Goal: Transaction & Acquisition: Purchase product/service

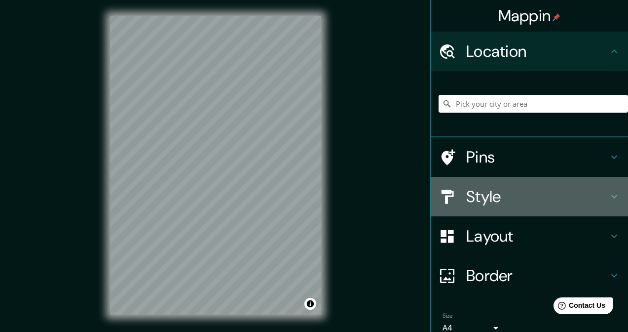
click at [456, 187] on div "Style" at bounding box center [529, 196] width 197 height 39
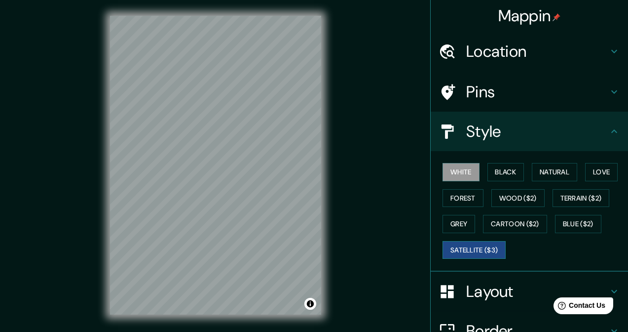
click at [465, 248] on button "Satellite ($3)" at bounding box center [474, 250] width 63 height 18
click at [568, 213] on div "White Black Natural Love Forest Wood ($2) Terrain ($2) Grey Cartoon ($2) Blue (…" at bounding box center [533, 211] width 189 height 104
click at [566, 215] on button "Blue ($2)" at bounding box center [578, 224] width 46 height 18
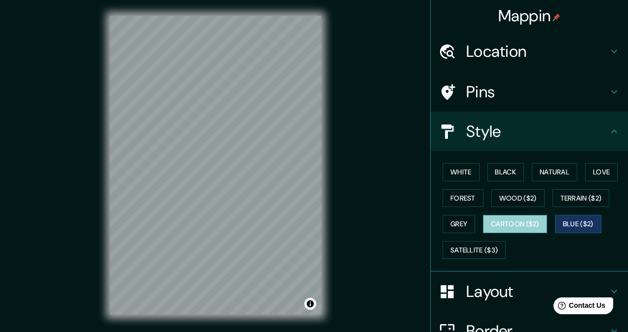
click at [521, 220] on button "Cartoon ($2)" at bounding box center [515, 224] width 64 height 18
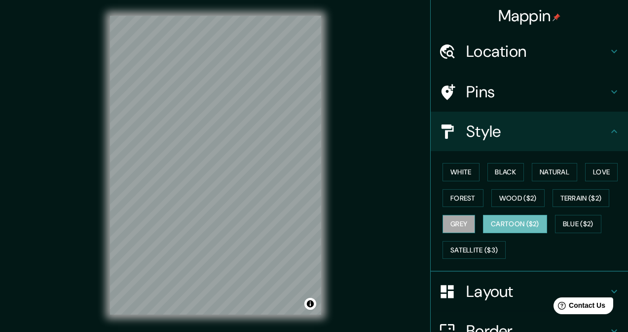
click at [468, 222] on button "Grey" at bounding box center [459, 224] width 33 height 18
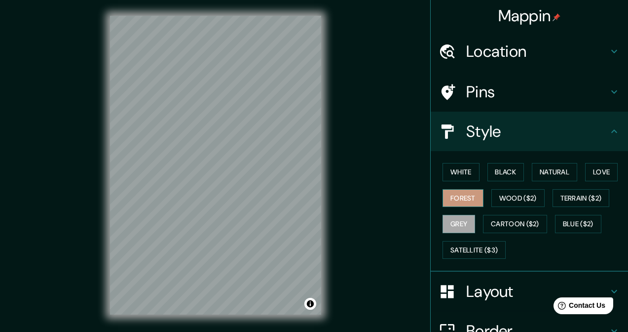
click at [443, 189] on button "Forest" at bounding box center [463, 198] width 41 height 18
click at [498, 189] on button "Wood ($2)" at bounding box center [517, 198] width 53 height 18
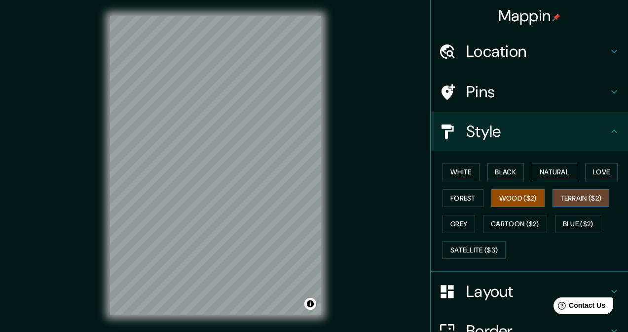
click at [566, 192] on button "Terrain ($2)" at bounding box center [581, 198] width 57 height 18
click at [511, 61] on div "Location" at bounding box center [529, 51] width 197 height 39
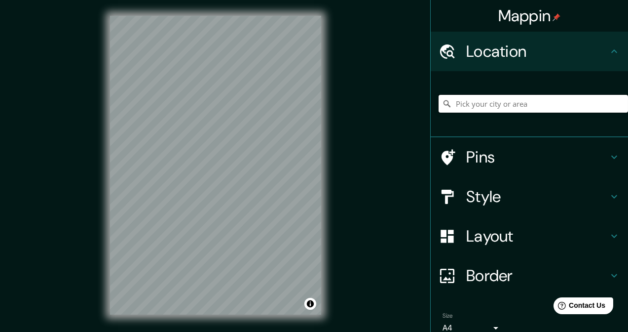
click at [484, 98] on input "Pick your city or area" at bounding box center [533, 104] width 189 height 18
type input "Recreo, [PERSON_NAME][GEOGRAPHIC_DATA], [GEOGRAPHIC_DATA], [GEOGRAPHIC_DATA]"
click at [495, 161] on h4 "Pins" at bounding box center [537, 157] width 142 height 20
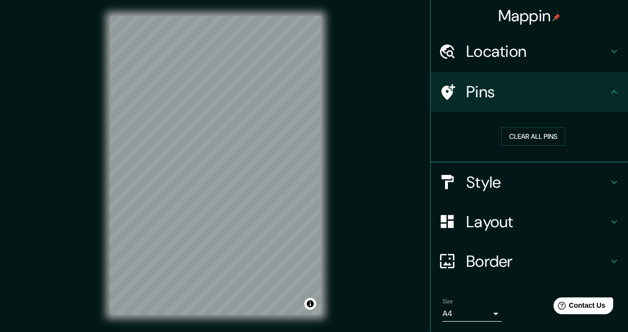
click at [497, 59] on div "Location" at bounding box center [529, 51] width 197 height 39
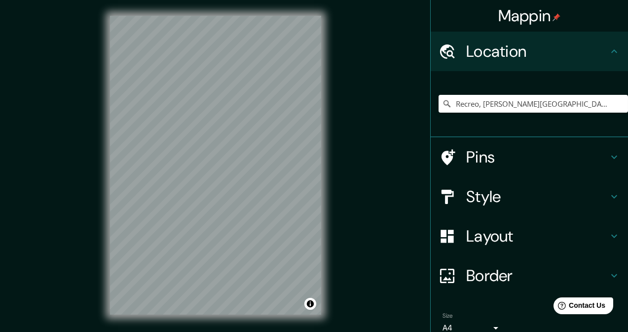
click at [510, 203] on h4 "Style" at bounding box center [537, 197] width 142 height 20
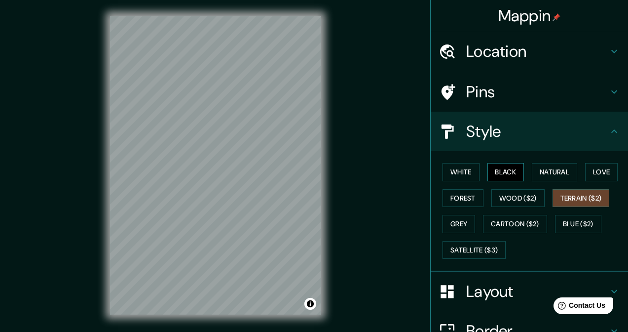
click at [505, 173] on button "Black" at bounding box center [506, 172] width 37 height 18
click at [551, 170] on button "Natural" at bounding box center [554, 172] width 45 height 18
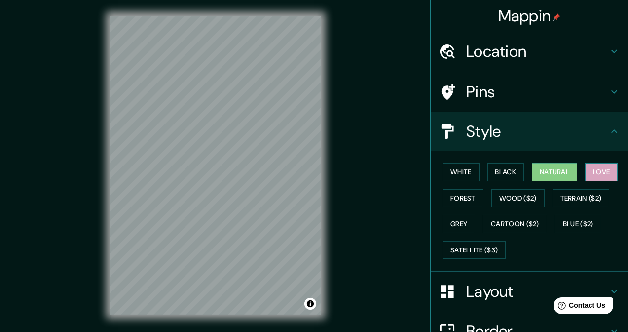
click at [602, 165] on button "Love" at bounding box center [601, 172] width 33 height 18
click at [443, 204] on button "Forest" at bounding box center [463, 198] width 41 height 18
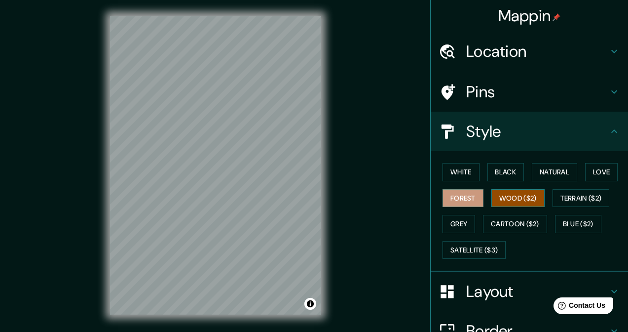
click at [522, 190] on button "Wood ($2)" at bounding box center [517, 198] width 53 height 18
click at [575, 201] on button "Terrain ($2)" at bounding box center [581, 198] width 57 height 18
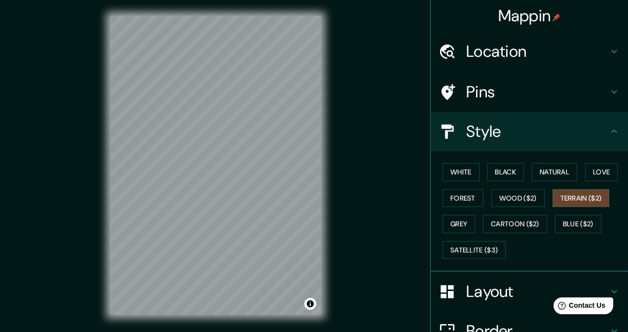
click at [473, 225] on div "White Black Natural Love Forest Wood ($2) Terrain ($2) Grey Cartoon ($2) Blue (…" at bounding box center [533, 211] width 189 height 104
click at [458, 228] on button "Grey" at bounding box center [459, 224] width 33 height 18
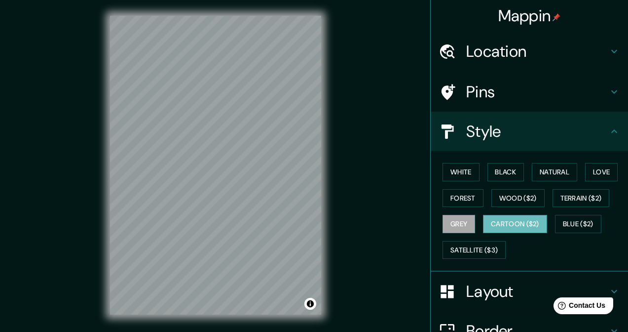
click at [498, 220] on button "Cartoon ($2)" at bounding box center [515, 224] width 64 height 18
click at [581, 228] on button "Blue ($2)" at bounding box center [578, 224] width 46 height 18
click at [524, 221] on button "Cartoon ($2)" at bounding box center [515, 224] width 64 height 18
click at [579, 224] on button "Blue ($2)" at bounding box center [578, 224] width 46 height 18
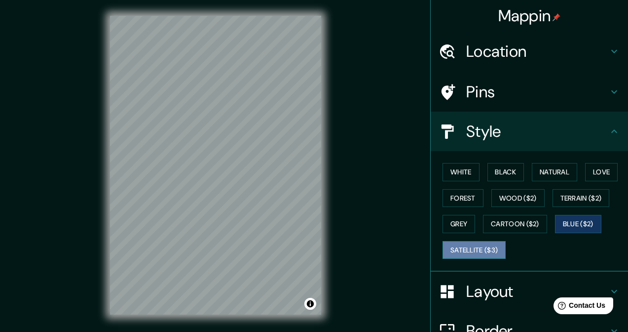
click at [482, 253] on button "Satellite ($3)" at bounding box center [474, 250] width 63 height 18
click at [580, 220] on button "Blue ($2)" at bounding box center [578, 224] width 46 height 18
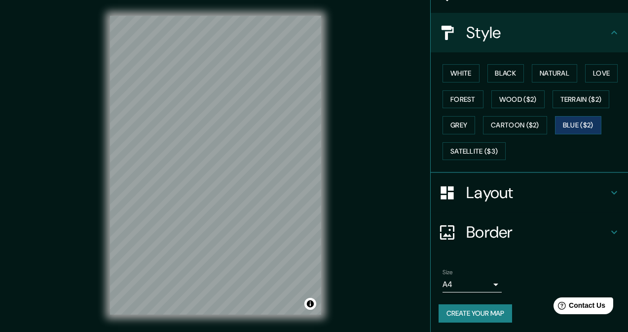
click at [498, 186] on h4 "Layout" at bounding box center [537, 193] width 142 height 20
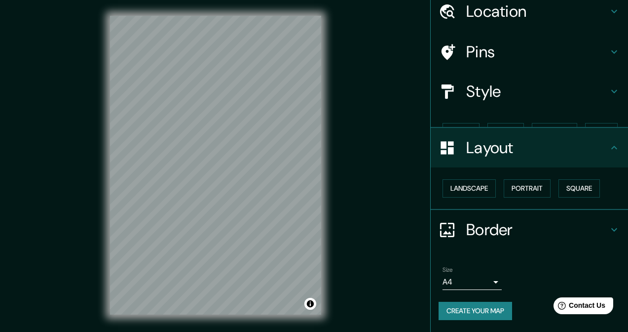
scroll to position [22, 0]
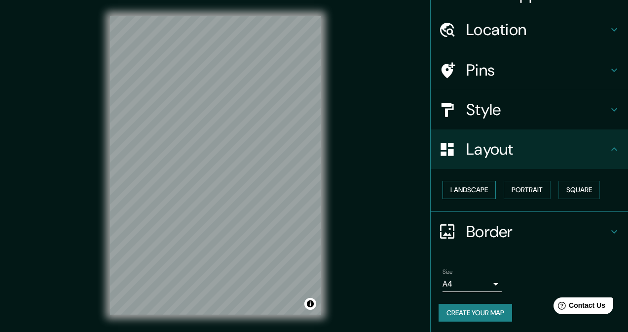
click at [488, 186] on button "Landscape" at bounding box center [469, 190] width 53 height 18
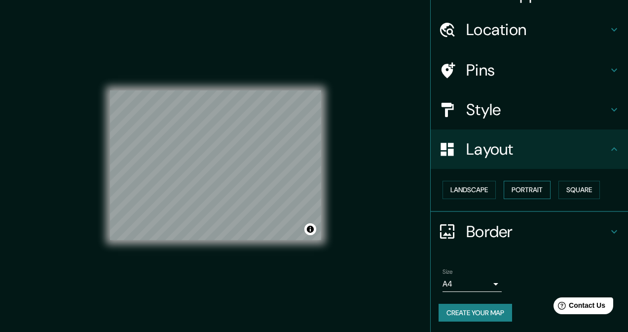
click at [523, 188] on button "Portrait" at bounding box center [527, 190] width 47 height 18
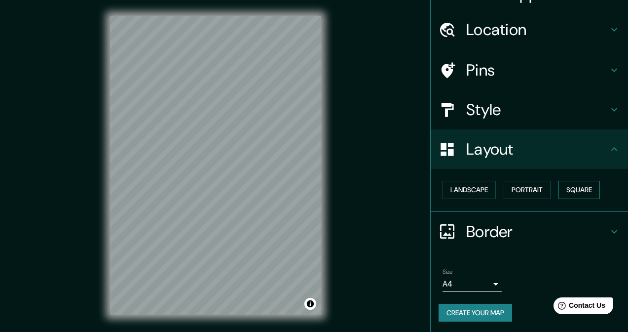
click at [561, 189] on button "Square" at bounding box center [579, 190] width 41 height 18
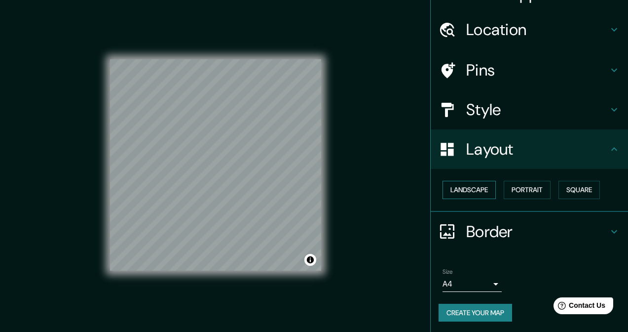
click at [465, 195] on div "Landscape [GEOGRAPHIC_DATA]" at bounding box center [533, 190] width 189 height 26
click at [465, 195] on button "Landscape" at bounding box center [469, 190] width 53 height 18
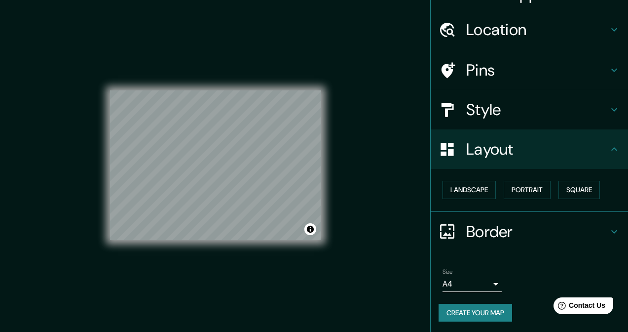
click at [467, 226] on h4 "Border" at bounding box center [537, 232] width 142 height 20
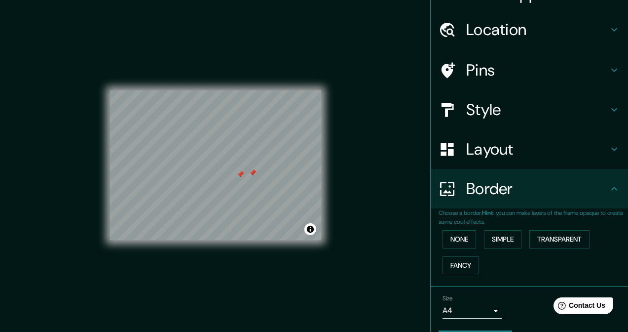
click at [243, 177] on div at bounding box center [240, 174] width 8 height 8
click at [253, 172] on div at bounding box center [253, 173] width 8 height 8
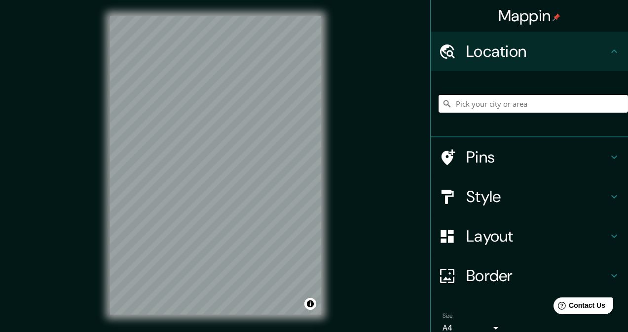
click at [482, 98] on input "Pick your city or area" at bounding box center [533, 104] width 189 height 18
type input "Recreo, [PERSON_NAME][GEOGRAPHIC_DATA], [GEOGRAPHIC_DATA], [GEOGRAPHIC_DATA]"
click at [457, 203] on div at bounding box center [453, 196] width 28 height 17
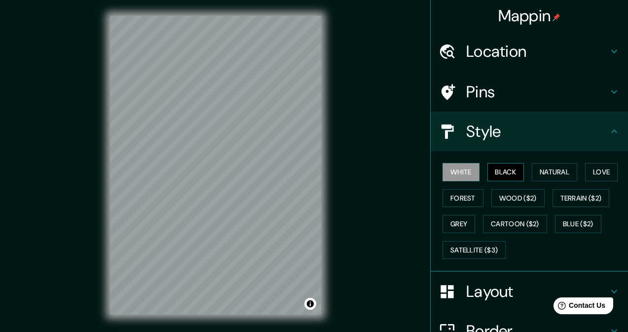
click at [494, 166] on button "Black" at bounding box center [506, 172] width 37 height 18
click at [539, 174] on button "Natural" at bounding box center [554, 172] width 45 height 18
click at [105, 264] on div "© Mapbox © OpenStreetMap Improve this map" at bounding box center [215, 165] width 243 height 330
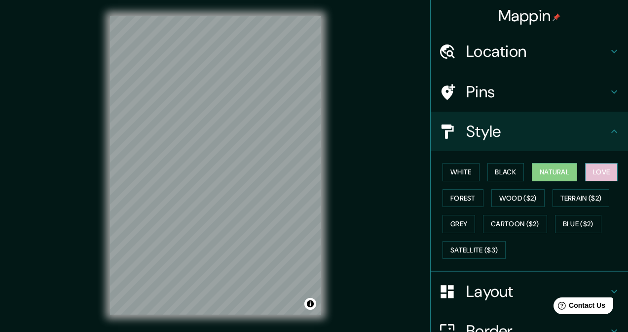
click at [585, 171] on button "Love" at bounding box center [601, 172] width 33 height 18
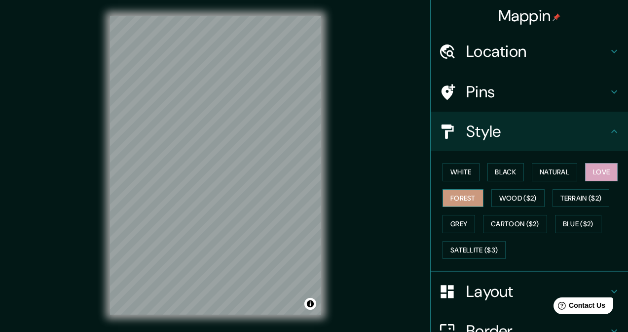
click at [445, 196] on button "Forest" at bounding box center [463, 198] width 41 height 18
click at [493, 197] on button "Wood ($2)" at bounding box center [517, 198] width 53 height 18
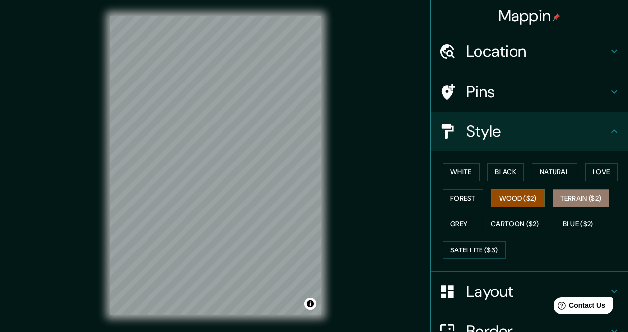
click at [562, 191] on button "Terrain ($2)" at bounding box center [581, 198] width 57 height 18
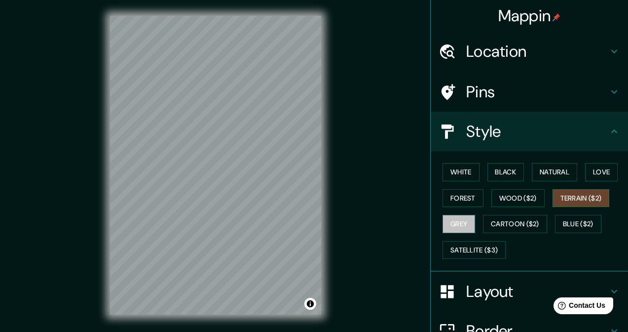
click at [451, 224] on button "Grey" at bounding box center [459, 224] width 33 height 18
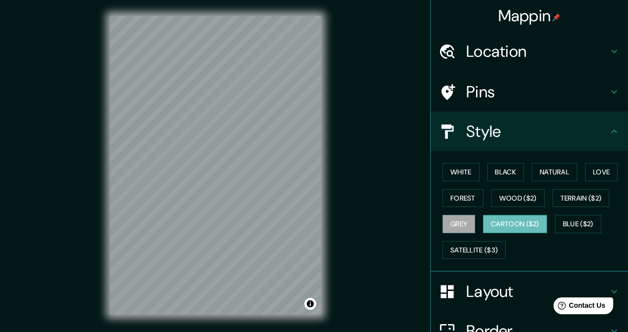
click at [505, 217] on button "Cartoon ($2)" at bounding box center [515, 224] width 64 height 18
click at [574, 218] on button "Blue ($2)" at bounding box center [578, 224] width 46 height 18
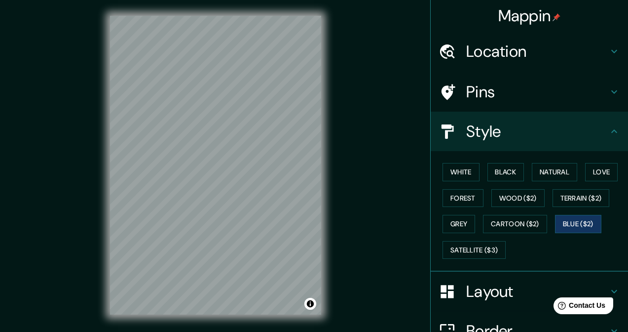
drag, startPoint x: 485, startPoint y: 233, endPoint x: 478, endPoint y: 237, distance: 8.0
click at [483, 234] on div "White Black Natural Love Forest Wood ($2) Terrain ($2) Grey Cartoon ($2) Blue (…" at bounding box center [533, 211] width 189 height 104
click at [475, 245] on button "Satellite ($3)" at bounding box center [474, 250] width 63 height 18
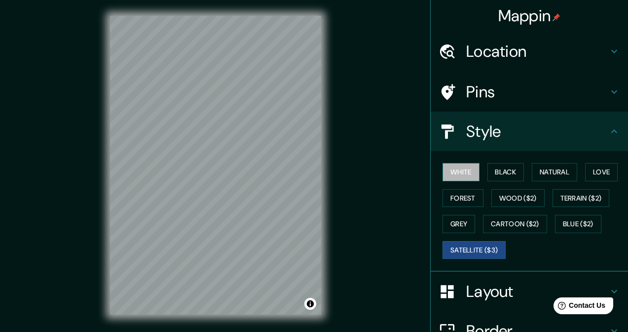
click at [468, 173] on button "White" at bounding box center [461, 172] width 37 height 18
click at [495, 178] on button "Black" at bounding box center [506, 172] width 37 height 18
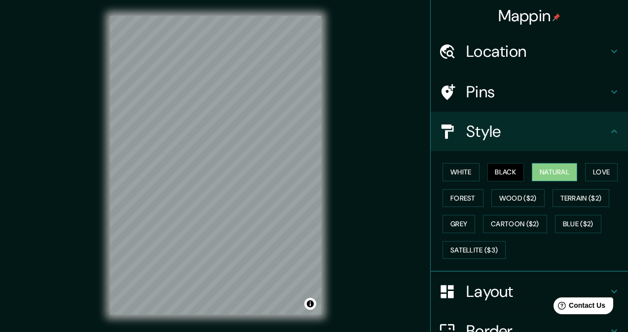
click at [540, 166] on button "Natural" at bounding box center [554, 172] width 45 height 18
click at [588, 166] on button "Love" at bounding box center [601, 172] width 33 height 18
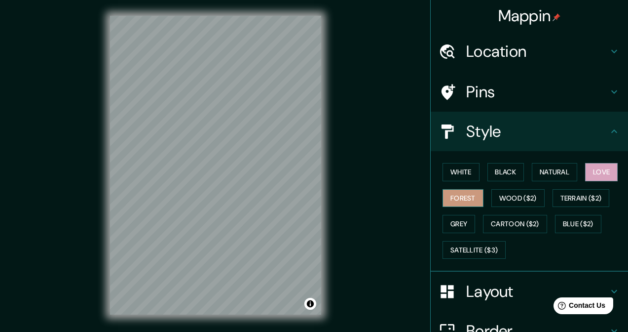
click at [451, 191] on button "Forest" at bounding box center [463, 198] width 41 height 18
click at [491, 196] on button "Wood ($2)" at bounding box center [517, 198] width 53 height 18
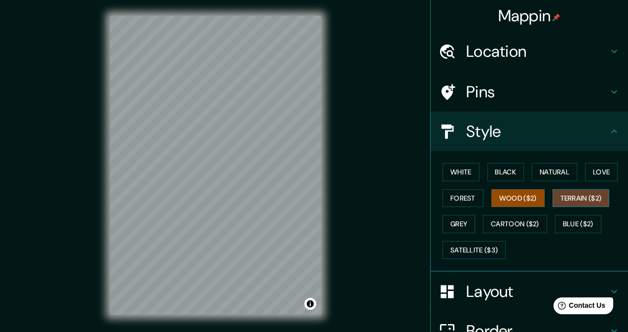
click at [559, 189] on button "Terrain ($2)" at bounding box center [581, 198] width 57 height 18
click at [456, 216] on button "Grey" at bounding box center [459, 224] width 33 height 18
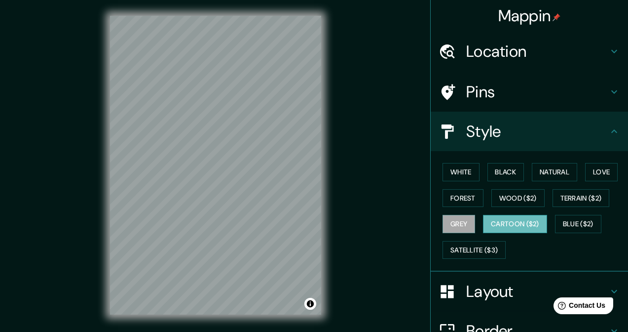
click at [524, 221] on button "Cartoon ($2)" at bounding box center [515, 224] width 64 height 18
click at [564, 217] on button "Blue ($2)" at bounding box center [578, 224] width 46 height 18
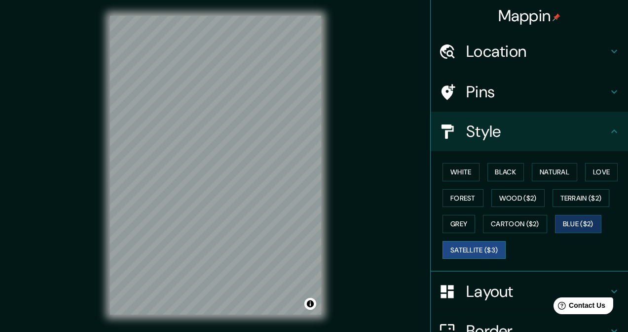
click at [484, 246] on button "Satellite ($3)" at bounding box center [474, 250] width 63 height 18
click at [591, 178] on button "Love" at bounding box center [601, 172] width 33 height 18
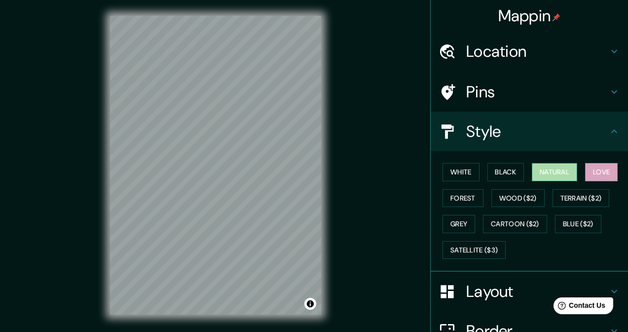
click at [550, 177] on button "Natural" at bounding box center [554, 172] width 45 height 18
click at [503, 180] on button "Black" at bounding box center [506, 172] width 37 height 18
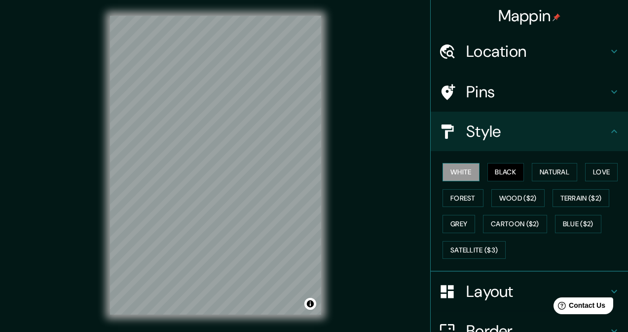
click at [458, 175] on button "White" at bounding box center [461, 172] width 37 height 18
click at [499, 170] on button "Black" at bounding box center [506, 172] width 37 height 18
click at [546, 166] on button "Natural" at bounding box center [554, 172] width 45 height 18
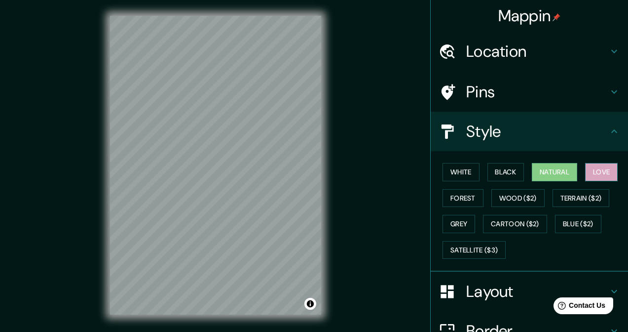
click at [592, 167] on button "Love" at bounding box center [601, 172] width 33 height 18
click at [553, 169] on button "Natural" at bounding box center [554, 172] width 45 height 18
click at [468, 295] on h4 "Layout" at bounding box center [537, 291] width 142 height 20
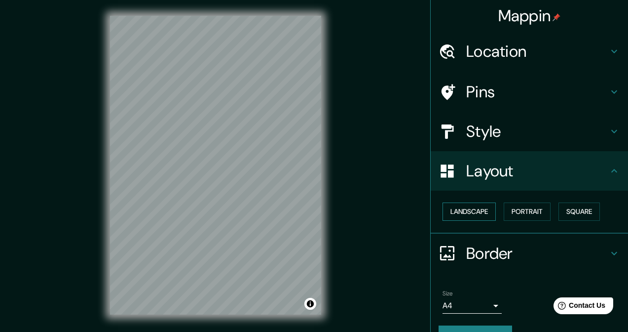
click at [471, 215] on button "Landscape" at bounding box center [469, 211] width 53 height 18
